Goal: Transaction & Acquisition: Obtain resource

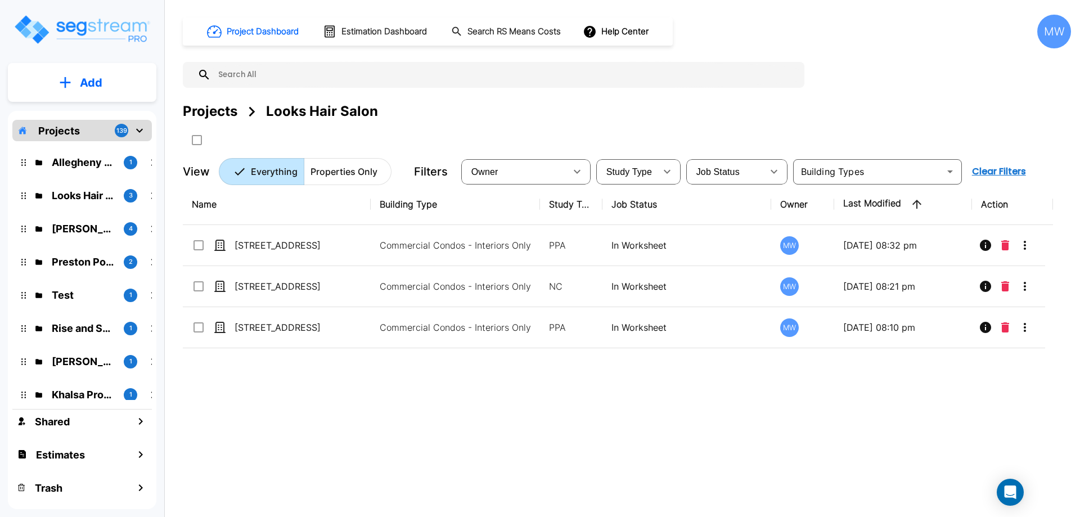
click at [85, 160] on p "Allegheny Design Services LLC" at bounding box center [83, 162] width 63 height 15
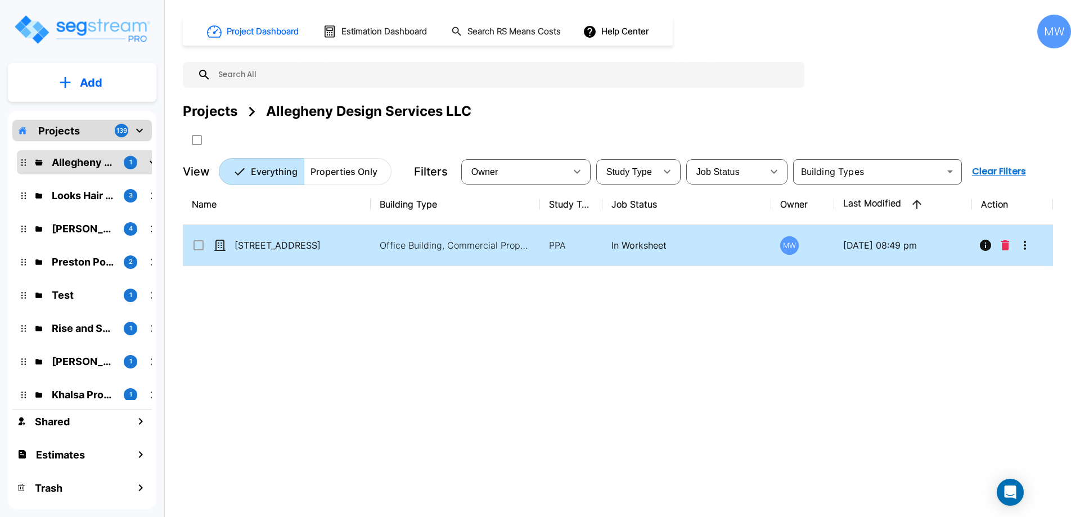
click at [365, 241] on td "102 Leeway Street" at bounding box center [277, 245] width 188 height 41
checkbox input "true"
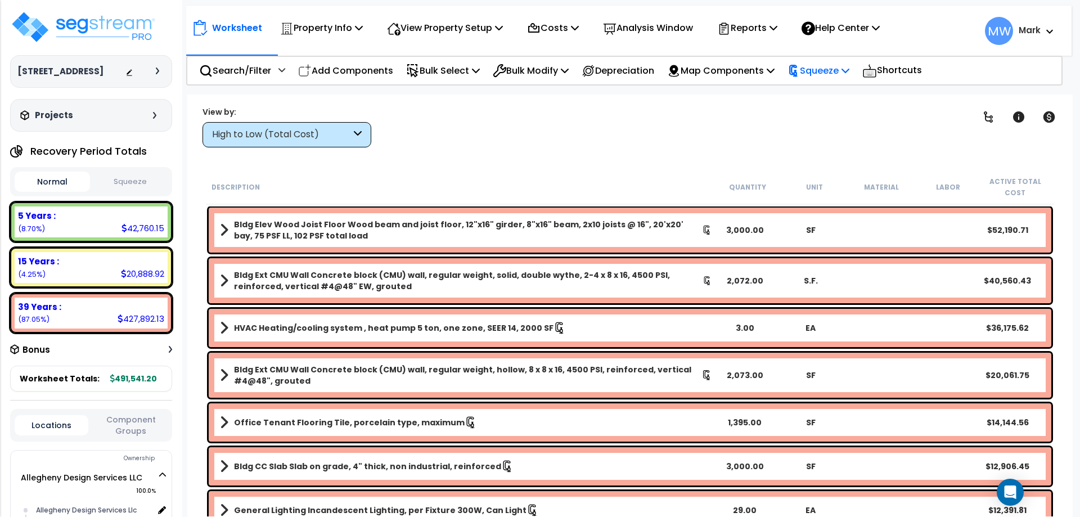
click at [840, 69] on p "Squeeze" at bounding box center [818, 70] width 62 height 15
click at [705, 116] on div "Clear Filters" at bounding box center [669, 127] width 568 height 42
click at [742, 37] on div "Reports" at bounding box center [747, 28] width 60 height 26
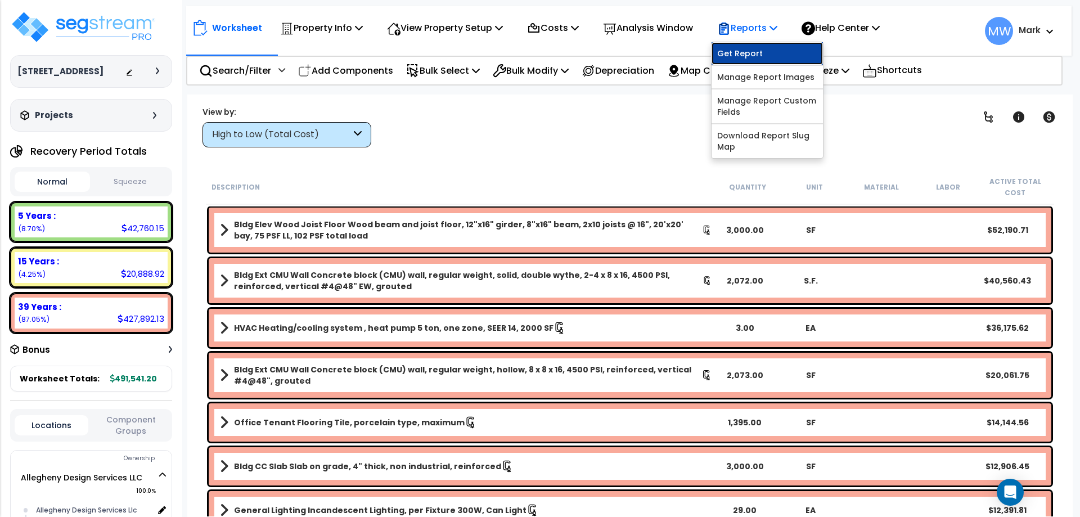
click at [742, 62] on link "Get Report" at bounding box center [766, 53] width 111 height 22
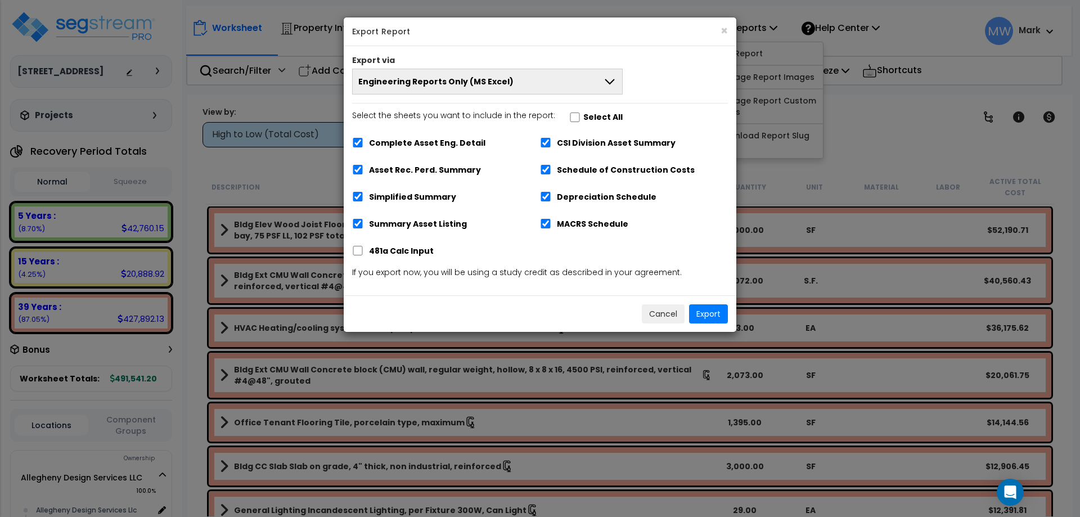
click at [571, 83] on button "Engineering Reports Only (MS Excel)" at bounding box center [487, 82] width 270 height 26
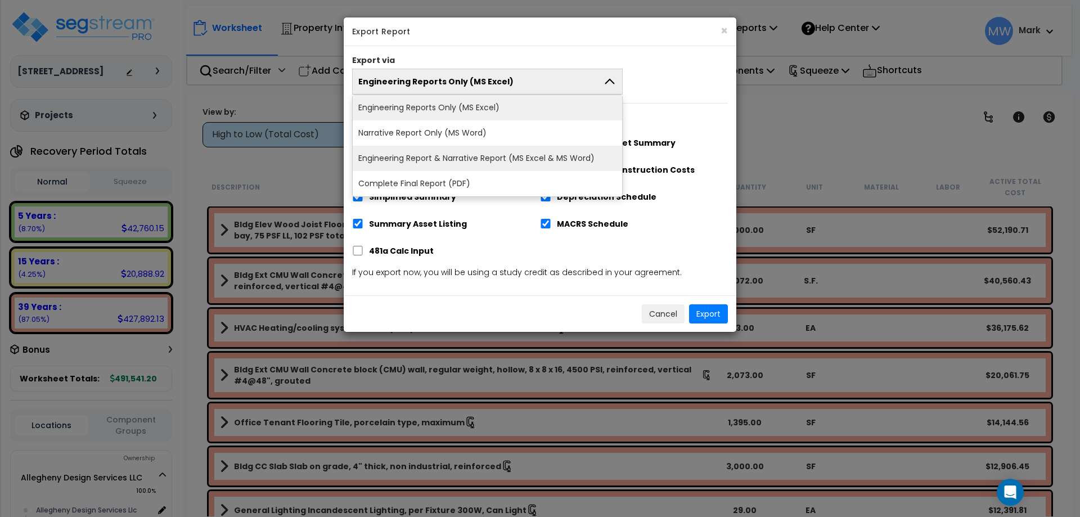
click at [547, 156] on li "Engineering Report & Narrative Report (MS Excel & MS Word)" at bounding box center [487, 158] width 269 height 25
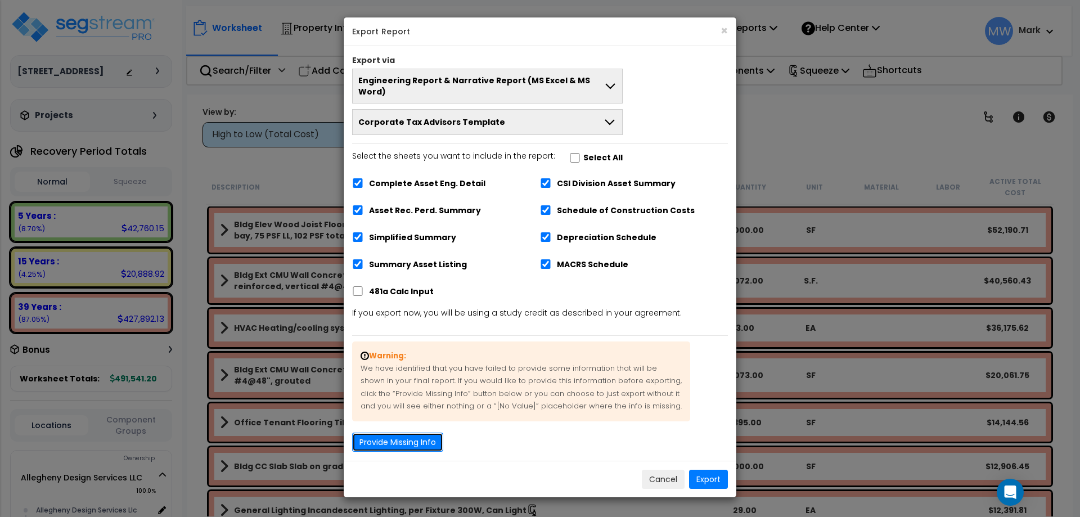
click at [422, 432] on button "Provide Missing Info" at bounding box center [397, 441] width 91 height 19
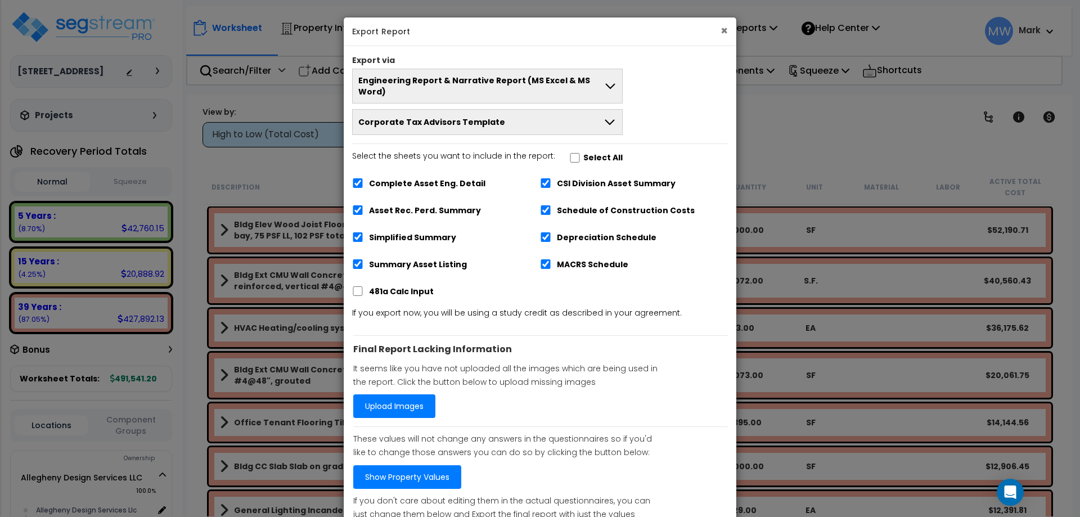
click at [723, 33] on button "×" at bounding box center [723, 31] width 7 height 12
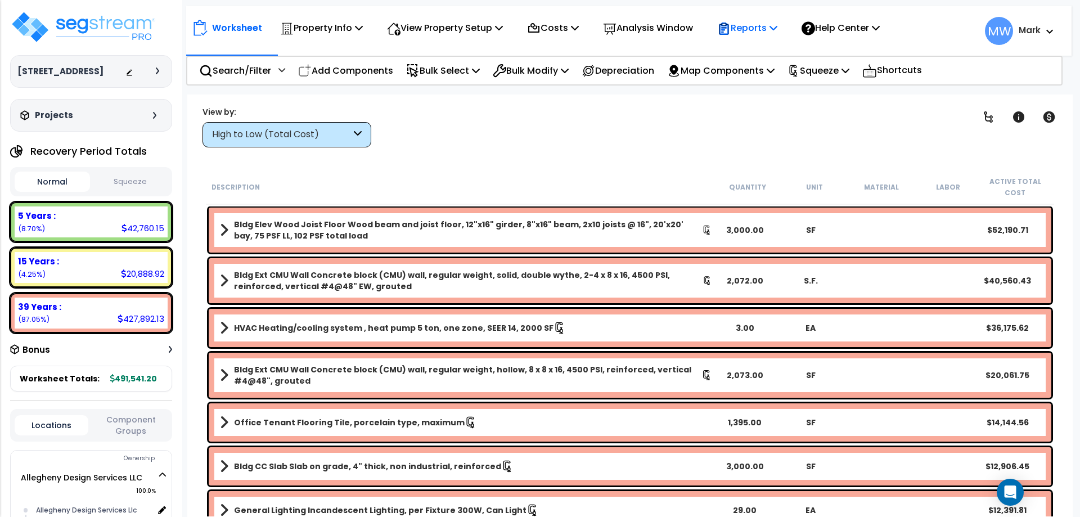
click at [764, 22] on p "Reports" at bounding box center [747, 27] width 60 height 15
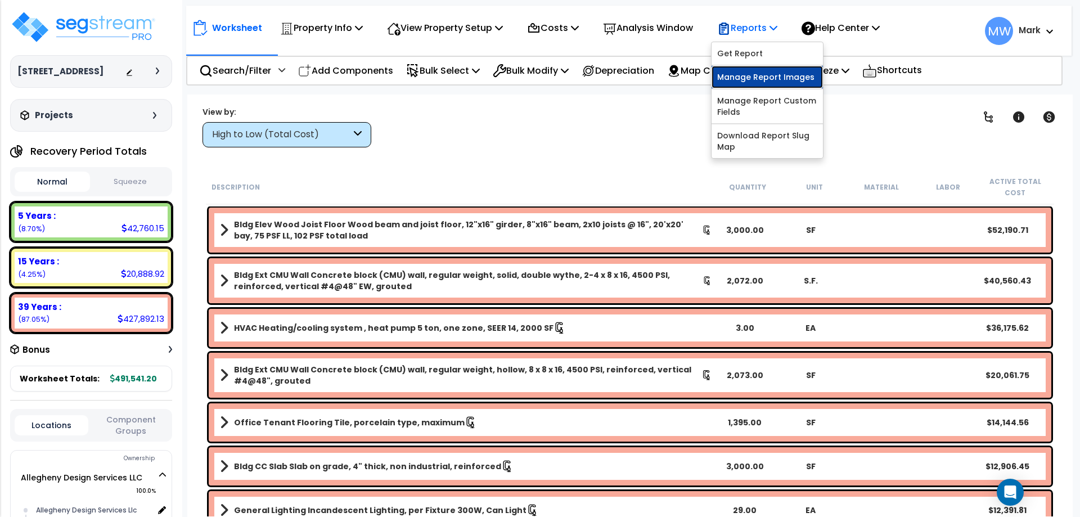
click at [756, 73] on link "Manage Report Images" at bounding box center [766, 77] width 111 height 22
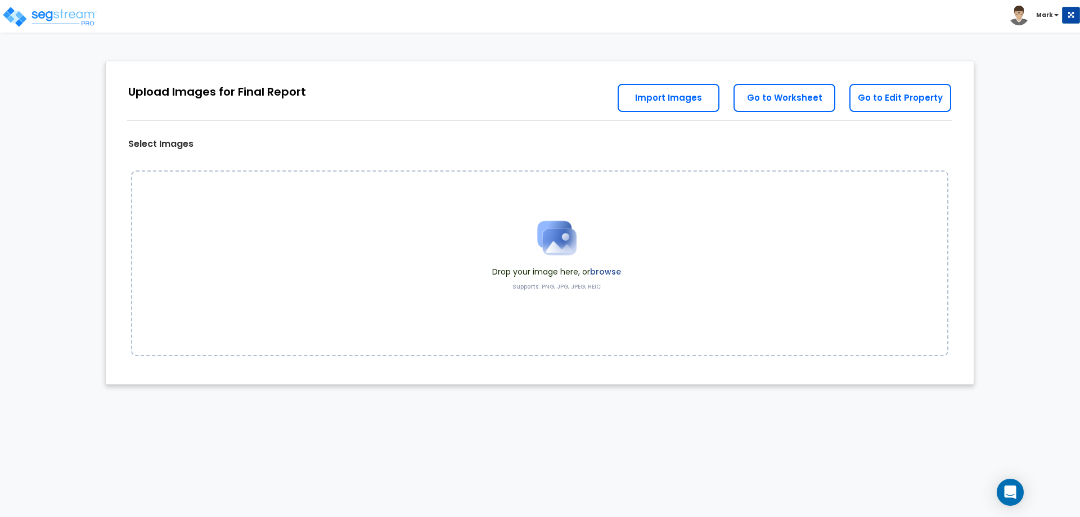
click at [608, 269] on label "browse" at bounding box center [605, 271] width 31 height 11
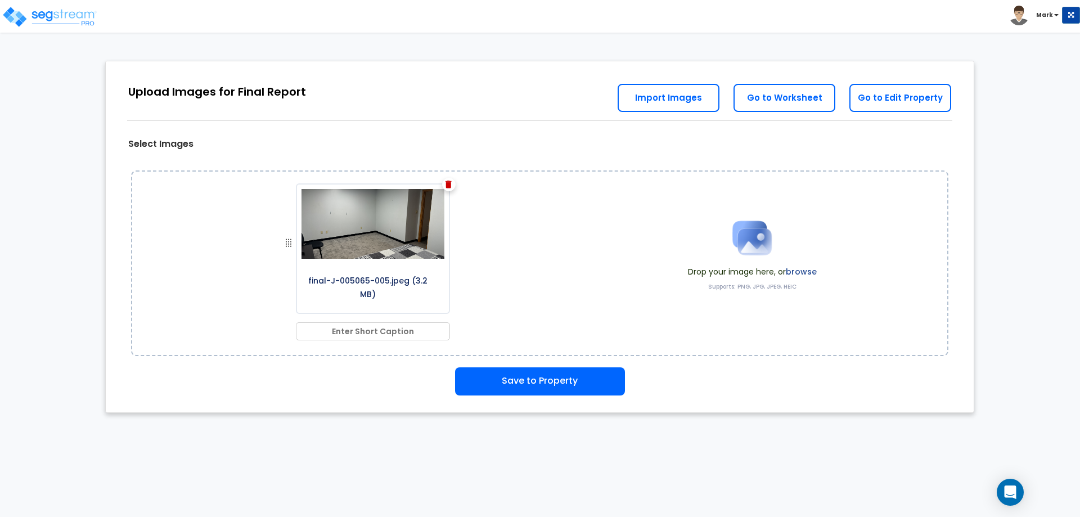
click at [395, 332] on input "text" at bounding box center [373, 331] width 154 height 18
type input "cover"
click at [601, 284] on div "final-J-005065-005.jpeg (3.2 MB) cover Drop your image here, or browse Supports…" at bounding box center [539, 263] width 817 height 186
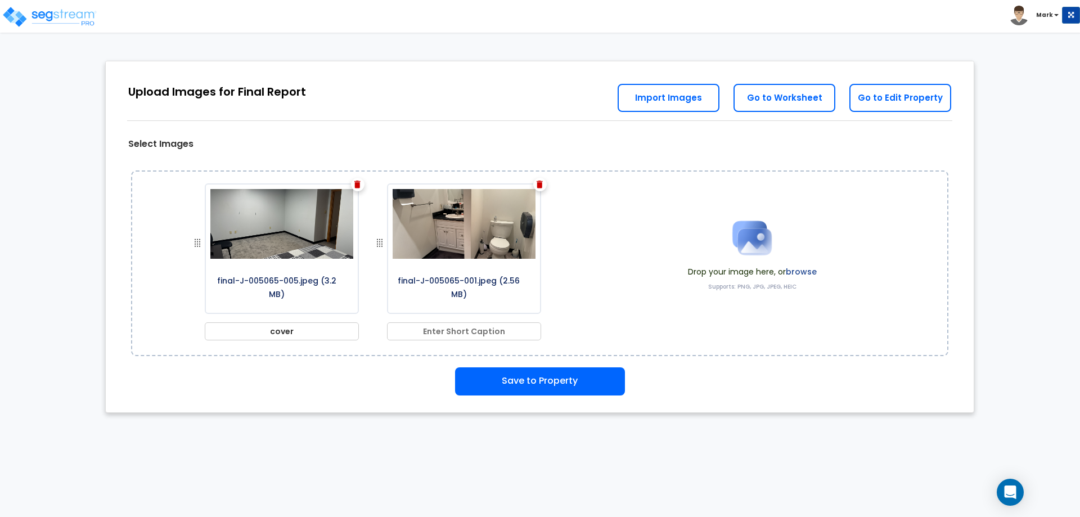
click at [442, 328] on input "text" at bounding box center [464, 331] width 154 height 18
type input "Tenant Restroom"
click at [805, 270] on label "browse" at bounding box center [801, 271] width 31 height 11
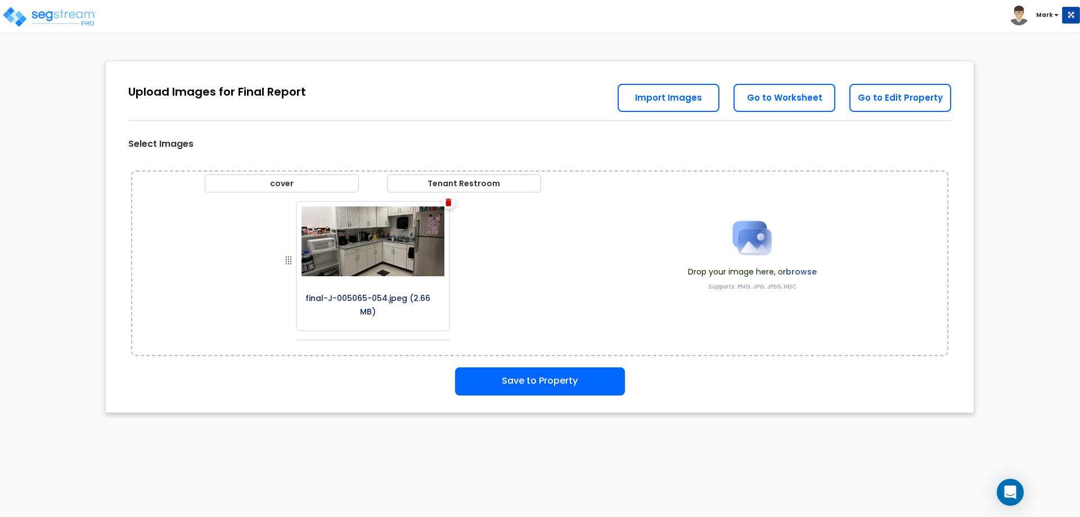
scroll to position [161, 0]
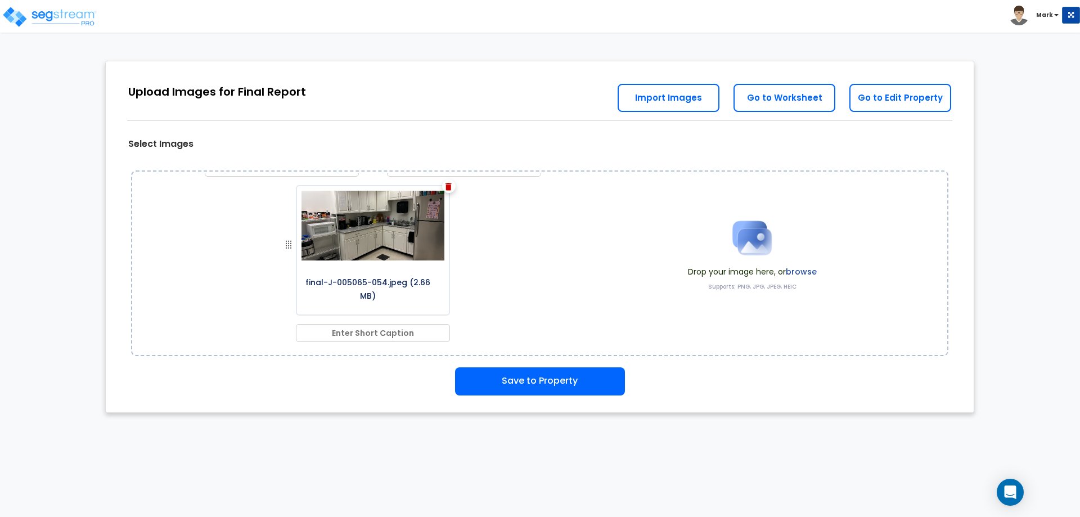
click at [365, 329] on input "text" at bounding box center [373, 333] width 154 height 18
type input "Breakroom"
click at [325, 369] on div "Save to Property" at bounding box center [539, 381] width 851 height 28
click at [797, 268] on label "browse" at bounding box center [801, 271] width 31 height 11
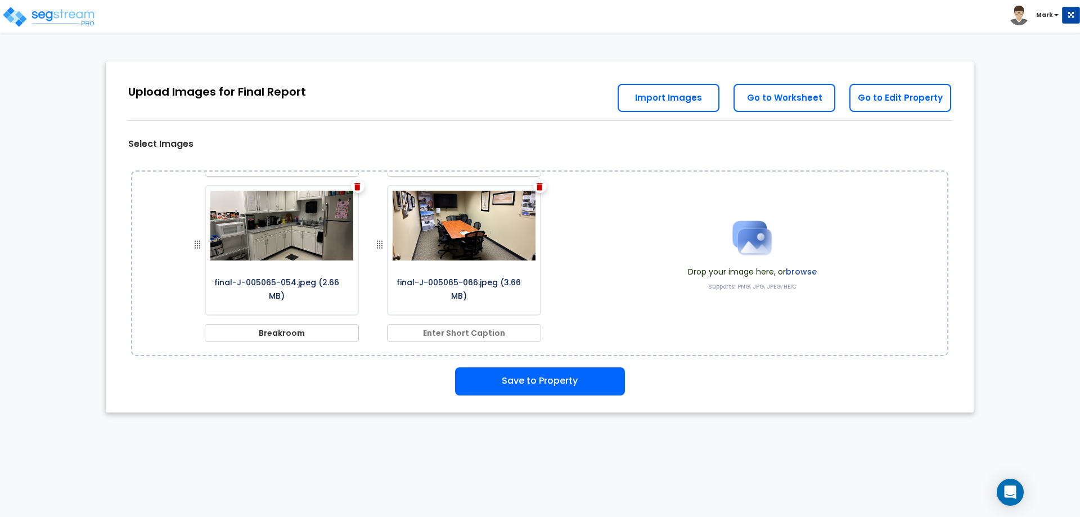
click at [474, 337] on input "text" at bounding box center [464, 333] width 154 height 18
type input "Conference Room"
click at [624, 299] on div "final-J-005065-005.jpeg (3.2 MB) cover final-J-005065-001.jpeg (2.56 MB) Tenant…" at bounding box center [539, 263] width 817 height 186
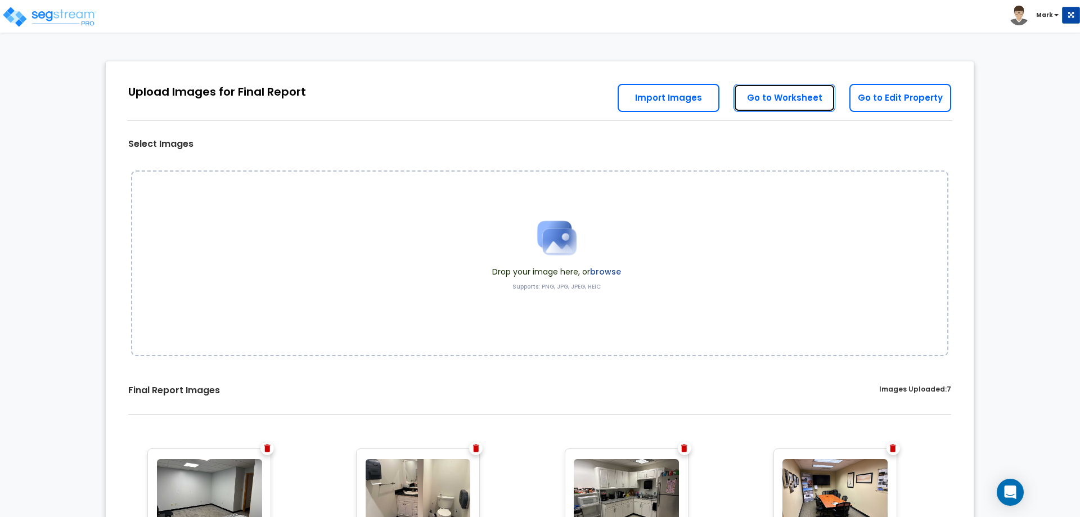
click at [777, 98] on link "Go to Worksheet" at bounding box center [784, 98] width 102 height 28
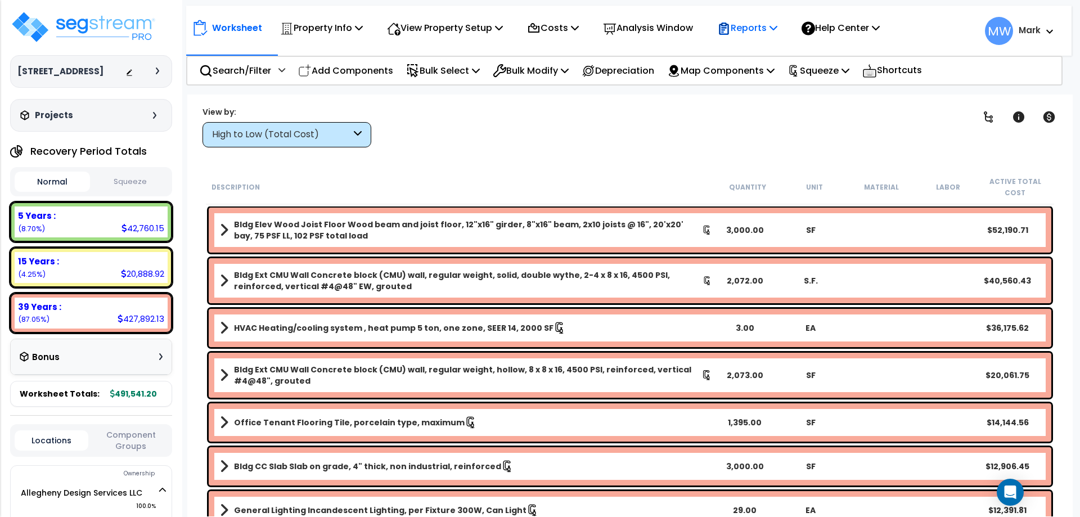
click at [755, 28] on p "Reports" at bounding box center [747, 27] width 60 height 15
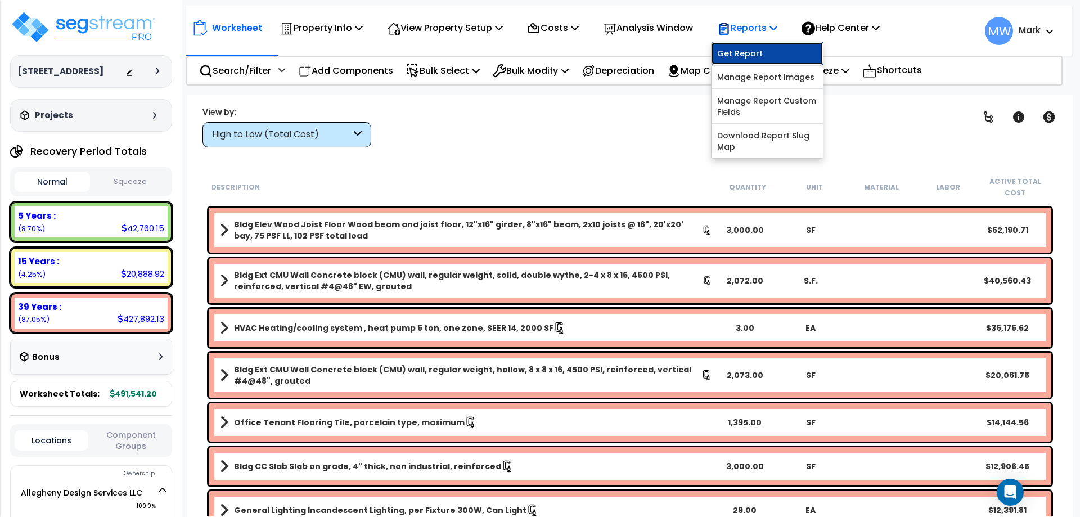
click at [756, 49] on link "Get Report" at bounding box center [766, 53] width 111 height 22
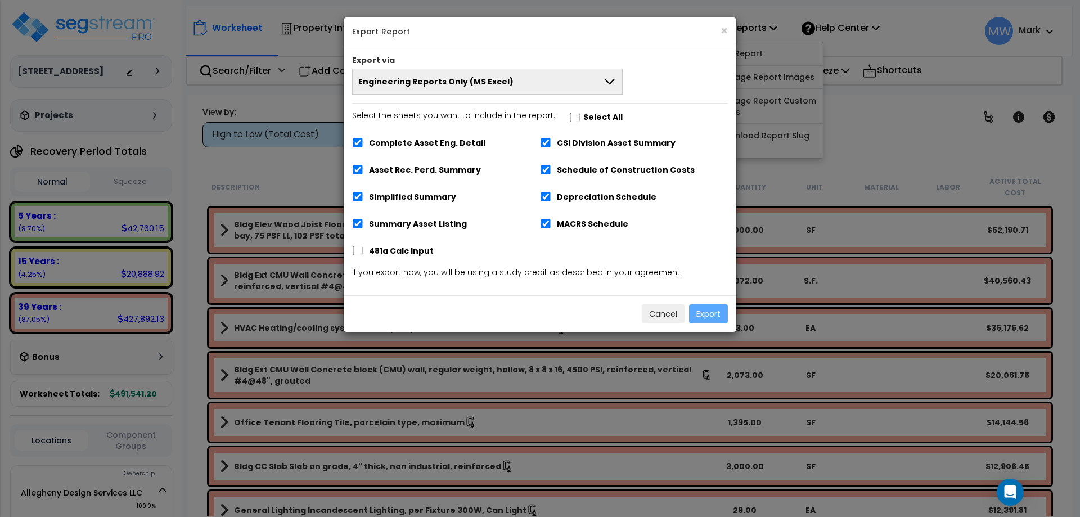
click at [559, 69] on button "Engineering Reports Only (MS Excel)" at bounding box center [487, 82] width 270 height 26
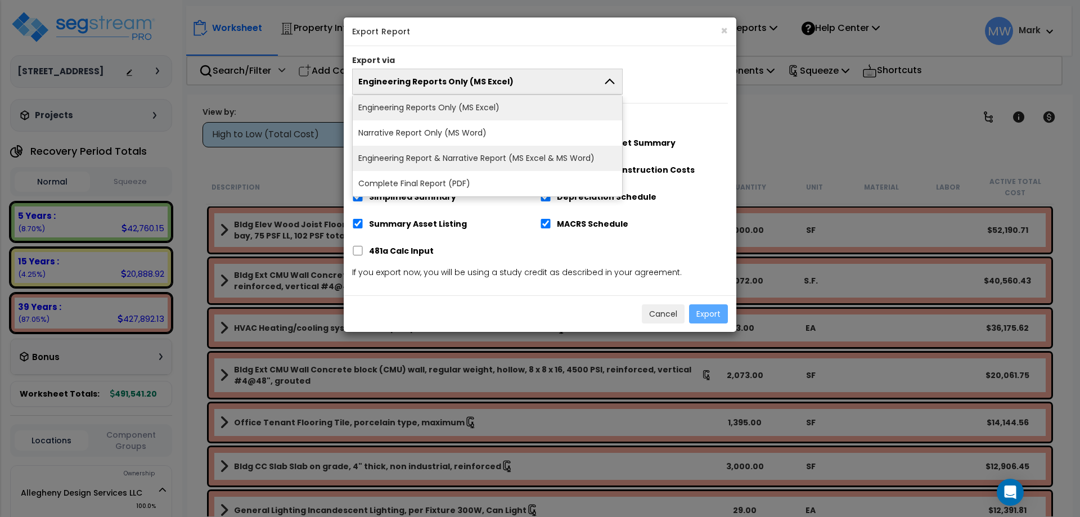
click at [519, 155] on li "Engineering Report & Narrative Report (MS Excel & MS Word)" at bounding box center [487, 158] width 269 height 25
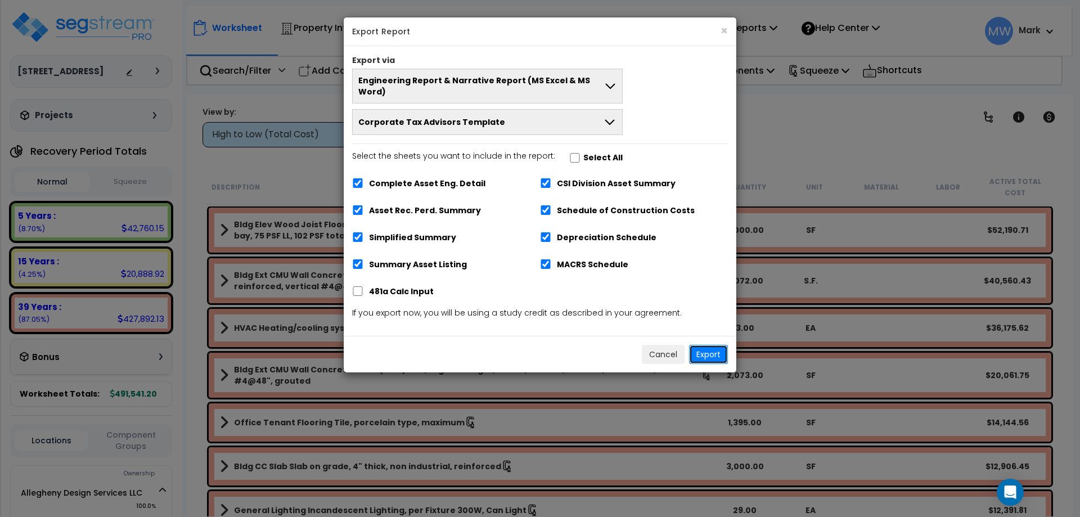
click at [695, 345] on button "Export" at bounding box center [708, 354] width 39 height 19
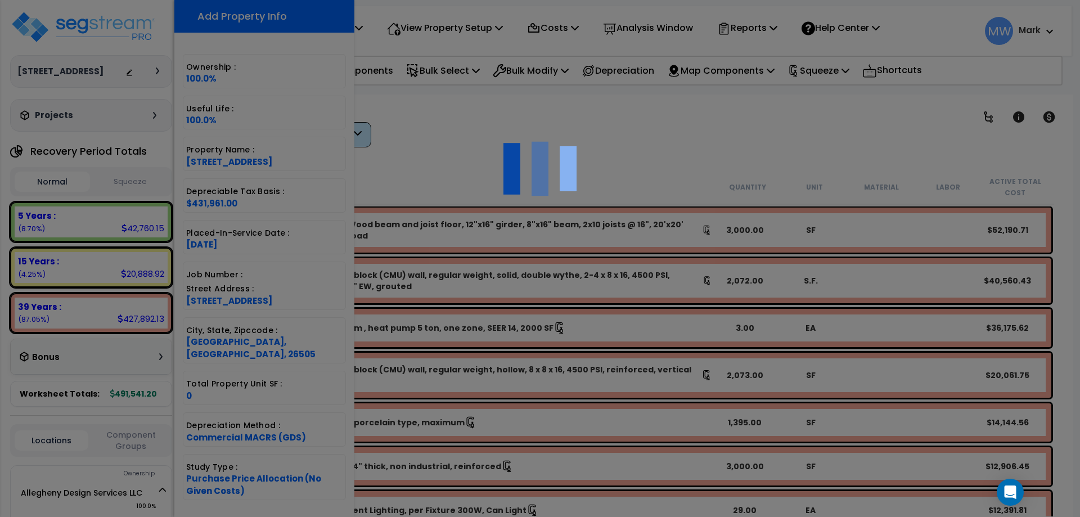
scroll to position [49, 0]
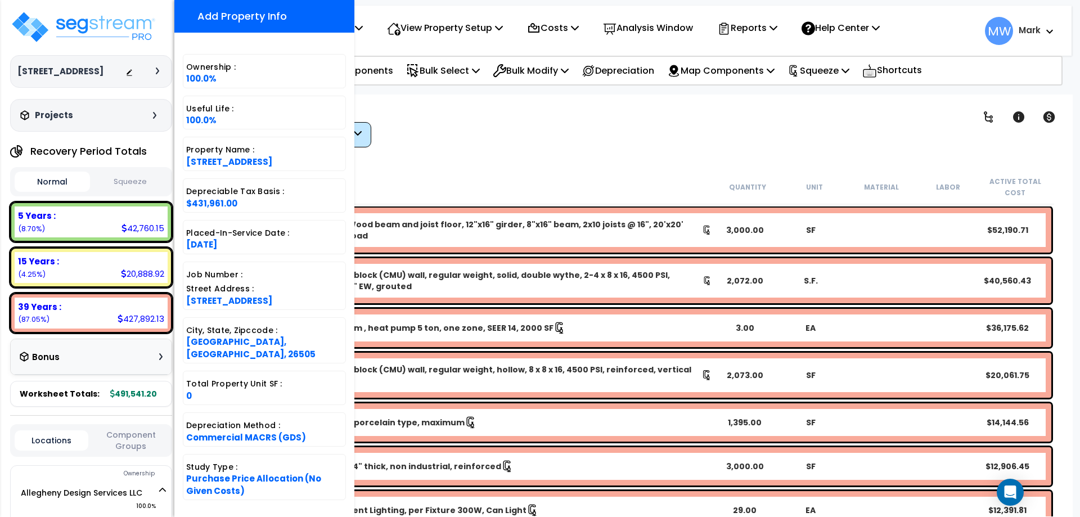
click at [576, 113] on div "Clear Filters" at bounding box center [669, 127] width 568 height 42
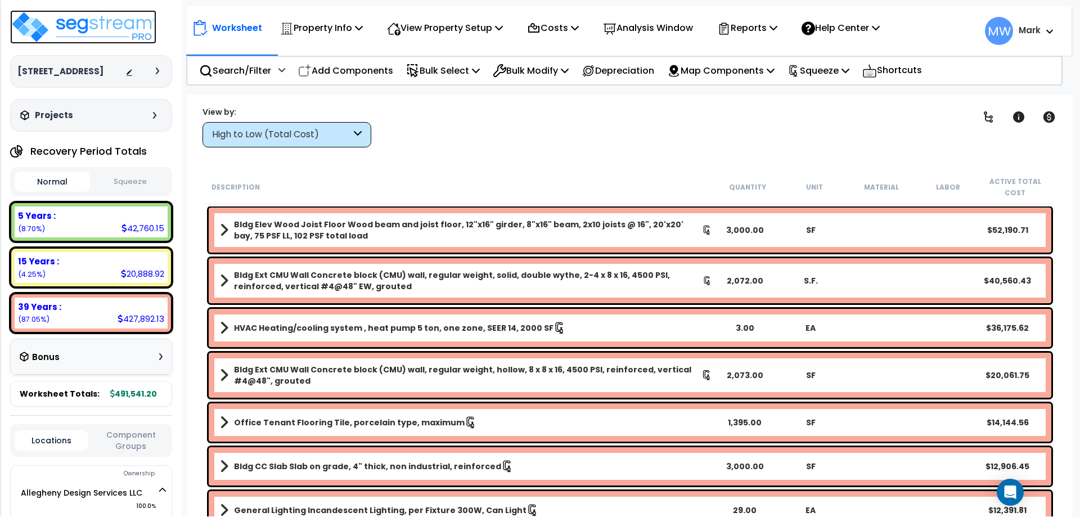
click at [42, 30] on img at bounding box center [83, 27] width 146 height 34
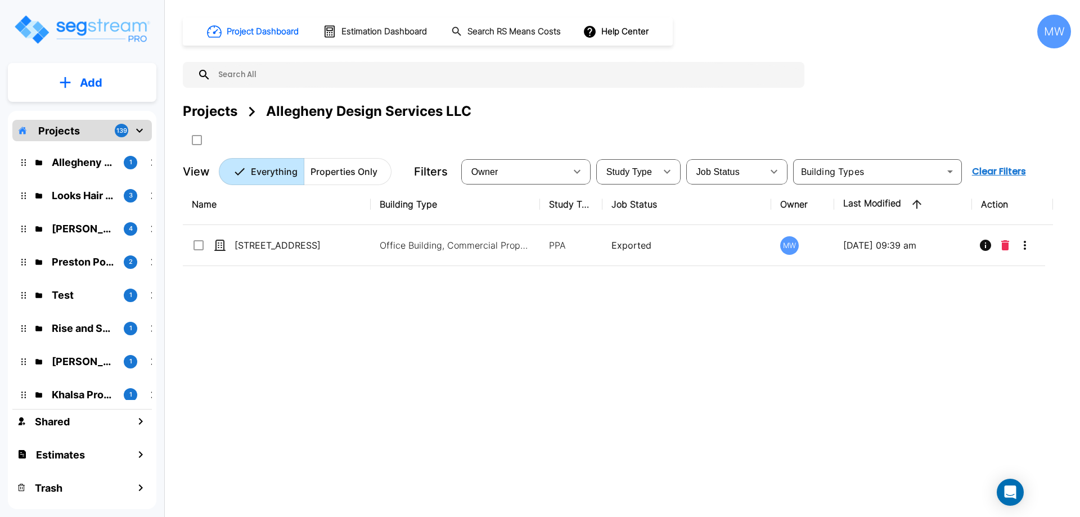
click at [139, 127] on icon "mailbox folders" at bounding box center [139, 130] width 13 height 13
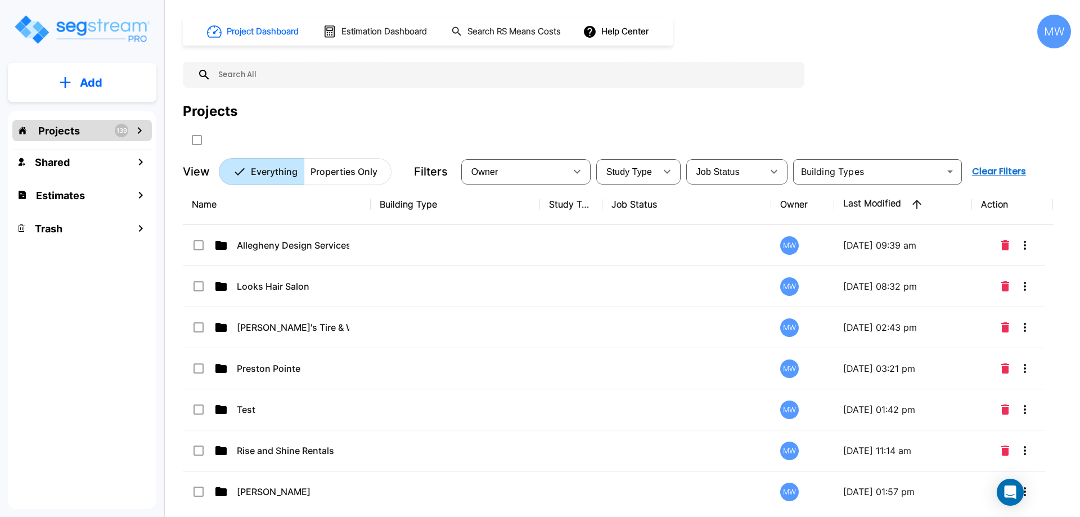
click at [99, 81] on p "Add" at bounding box center [91, 82] width 22 height 17
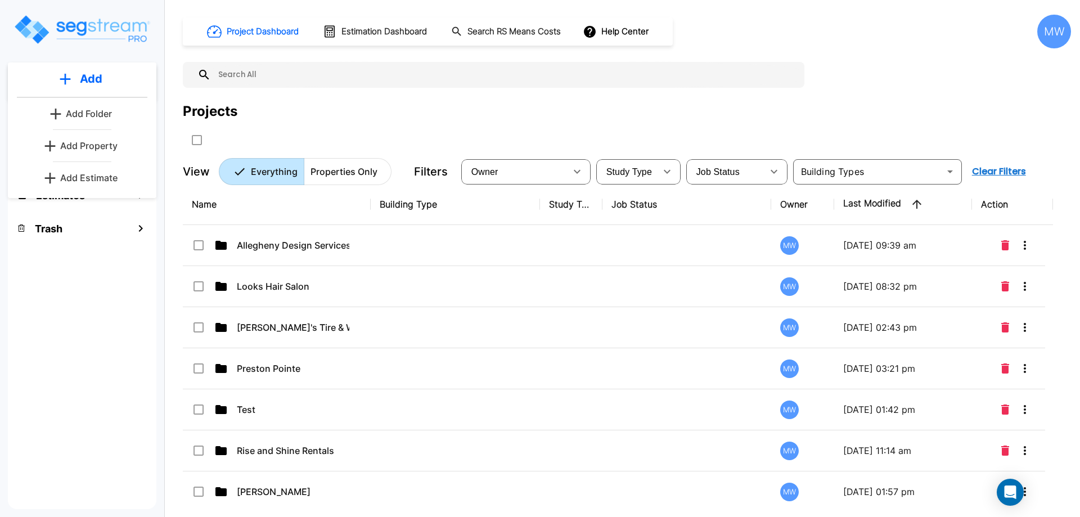
click at [97, 173] on p "Add Estimate" at bounding box center [88, 177] width 57 height 13
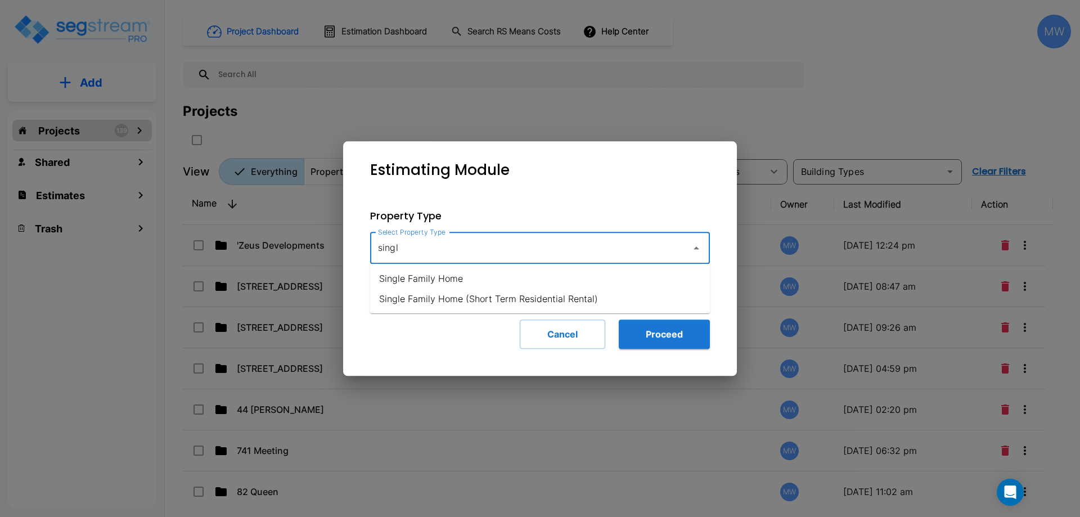
click at [440, 274] on li "Single Family Home" at bounding box center [540, 278] width 340 height 20
type input "Single Family Home"
click at [651, 330] on button "Proceed" at bounding box center [664, 333] width 91 height 29
